Goal: Task Accomplishment & Management: Use online tool/utility

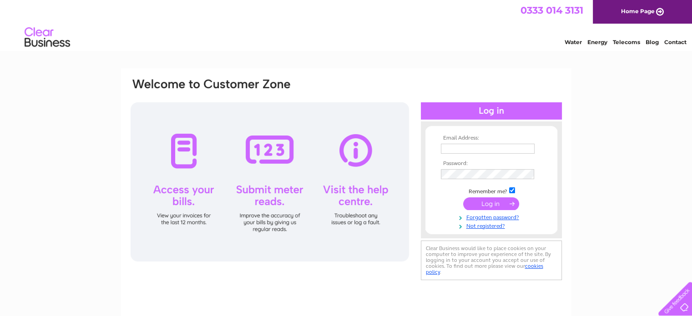
type input "kushjain59@hotmail.co.uk"
click at [492, 200] on input "submit" at bounding box center [491, 203] width 56 height 13
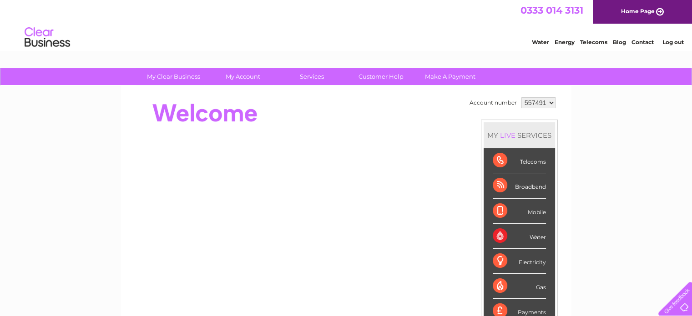
click at [549, 101] on select "557491 557493 902048 904079" at bounding box center [538, 102] width 34 height 11
select select "902048"
click at [521, 97] on select "557491 557493 902048 904079" at bounding box center [538, 102] width 34 height 11
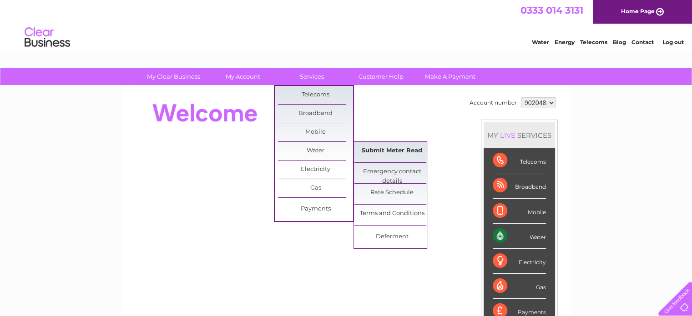
click at [375, 150] on link "Submit Meter Read" at bounding box center [391, 151] width 75 height 18
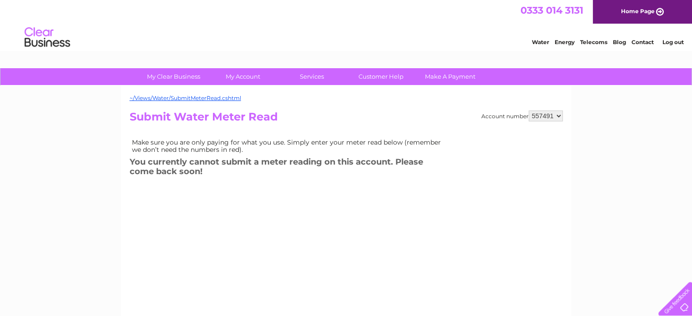
click at [558, 114] on select "557491 557493 902048 904079" at bounding box center [545, 116] width 34 height 11
select select "902048"
click at [528, 111] on select "557491 557493 902048 904079" at bounding box center [545, 116] width 34 height 11
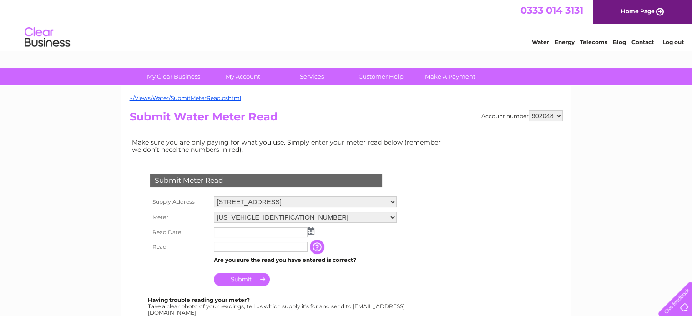
click at [310, 227] on img at bounding box center [310, 230] width 7 height 7
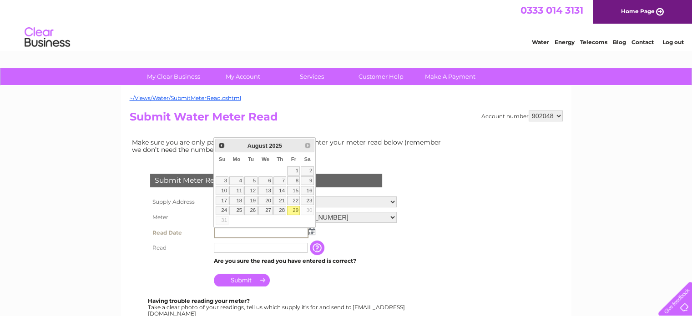
click at [294, 208] on link "29" at bounding box center [293, 210] width 13 height 9
type input "2025/08/29"
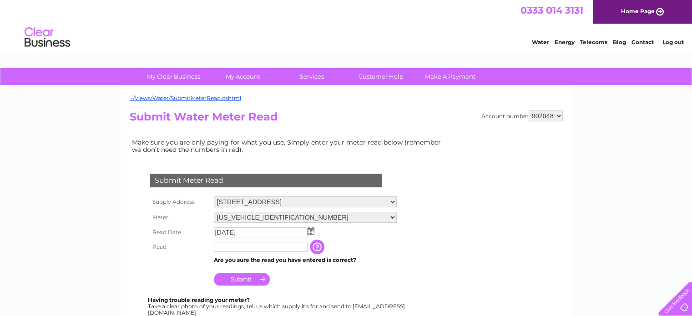
click at [221, 241] on td at bounding box center [260, 247] width 98 height 15
click at [225, 249] on input "text" at bounding box center [261, 247] width 95 height 11
type input "1548"
click at [237, 281] on input "Submit" at bounding box center [242, 280] width 56 height 13
click at [237, 276] on input "Submit" at bounding box center [242, 279] width 56 height 13
